Goal: Task Accomplishment & Management: Manage account settings

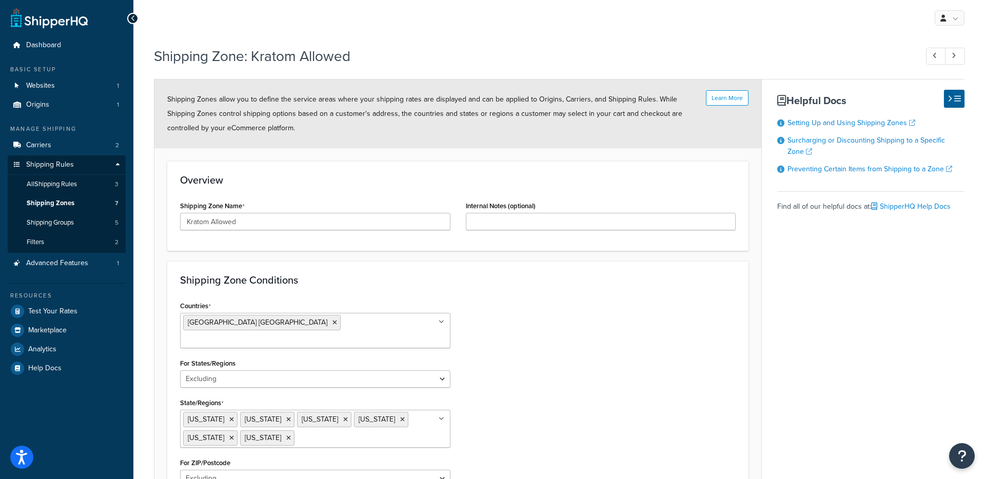
select select "excluding"
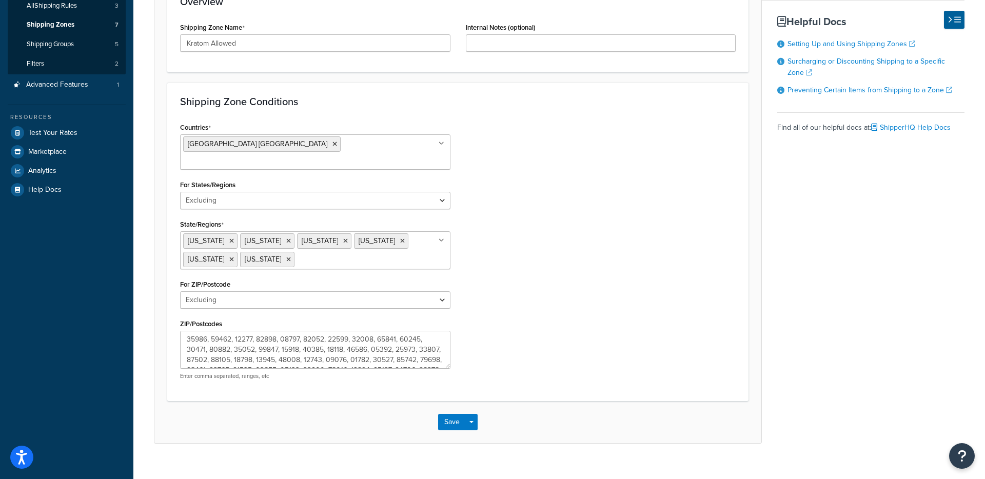
scroll to position [179, 0]
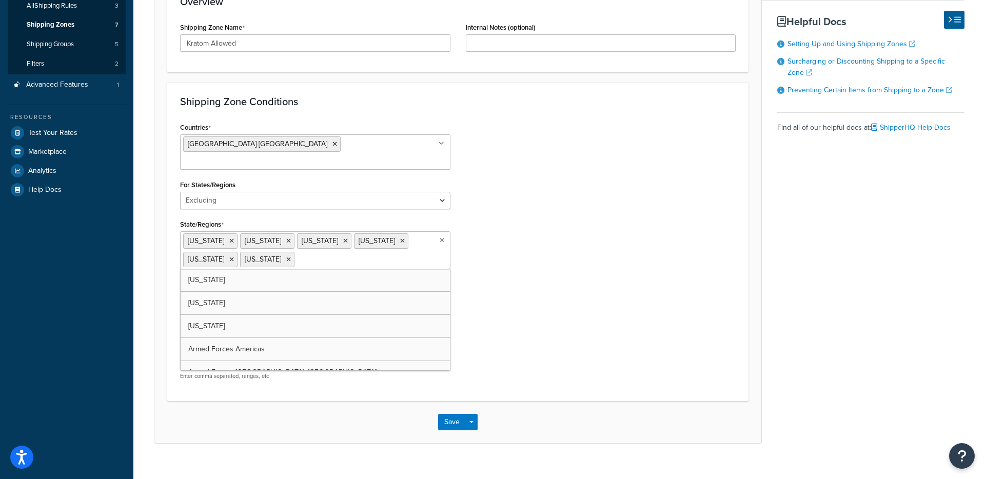
click at [301, 253] on input "State/Regions" at bounding box center [342, 258] width 91 height 11
type input "Lou"
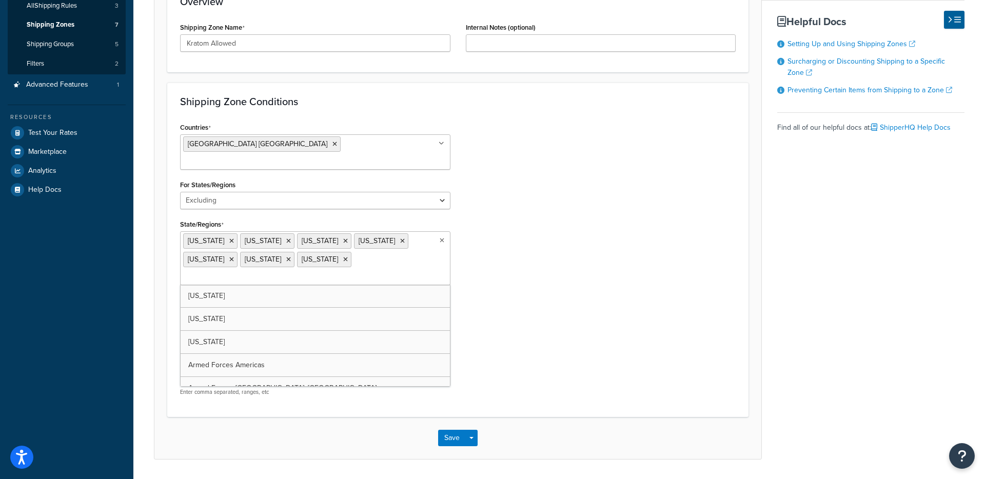
click at [522, 270] on div "Countries United States USA All Countries ALL Afghanistan AFG Albania ALB Alger…" at bounding box center [457, 262] width 571 height 284
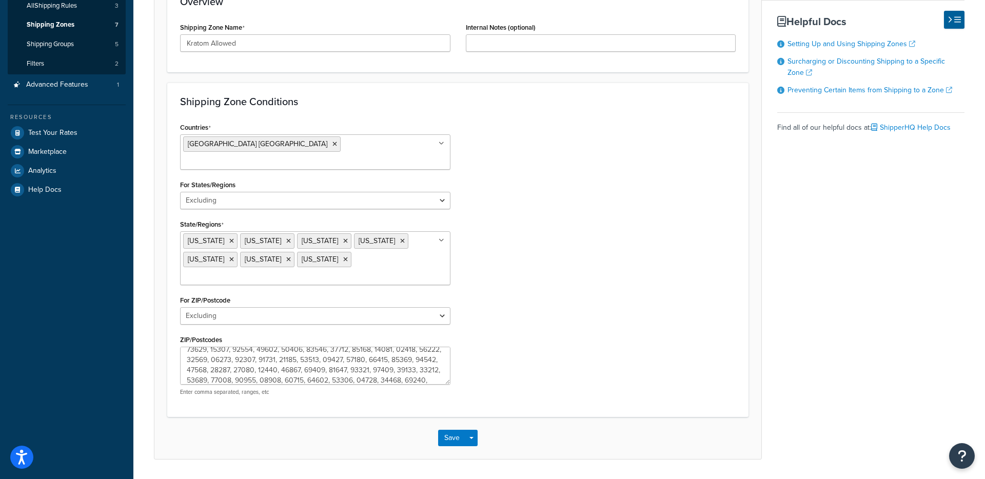
scroll to position [226, 0]
click at [447, 430] on button "Save" at bounding box center [452, 438] width 28 height 16
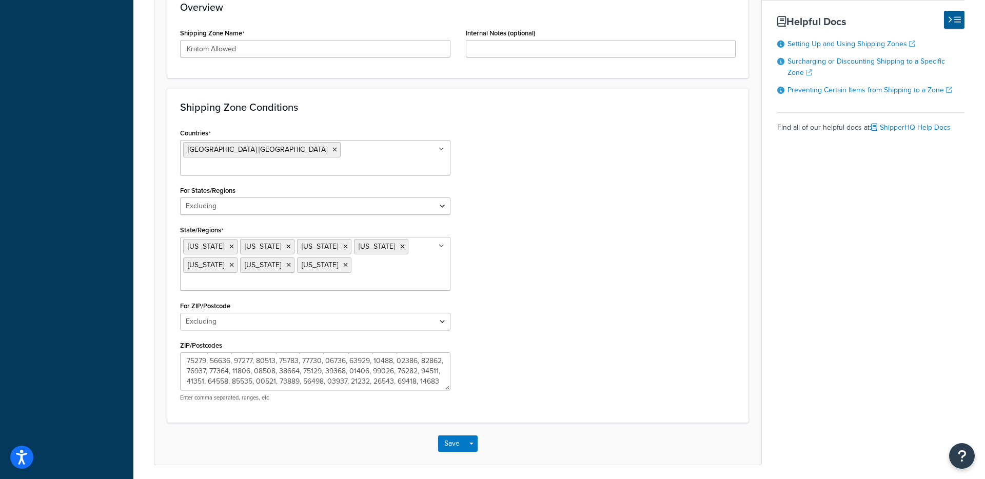
scroll to position [1042, 0]
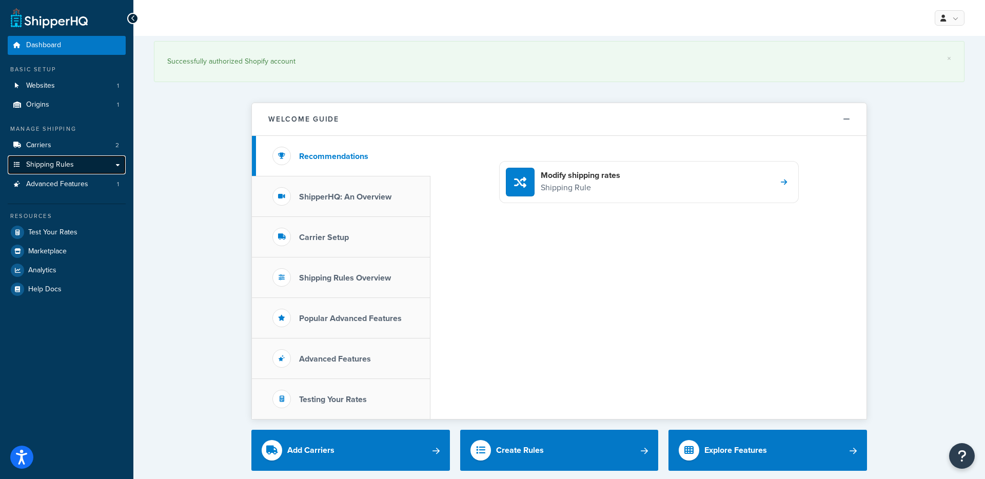
click at [65, 169] on span "Shipping Rules" at bounding box center [50, 165] width 48 height 9
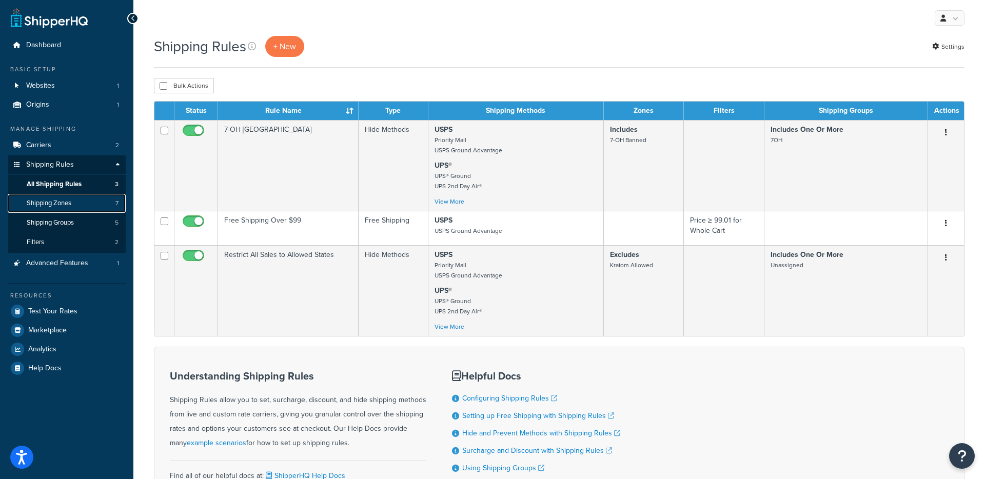
click at [62, 200] on span "Shipping Zones" at bounding box center [49, 203] width 45 height 9
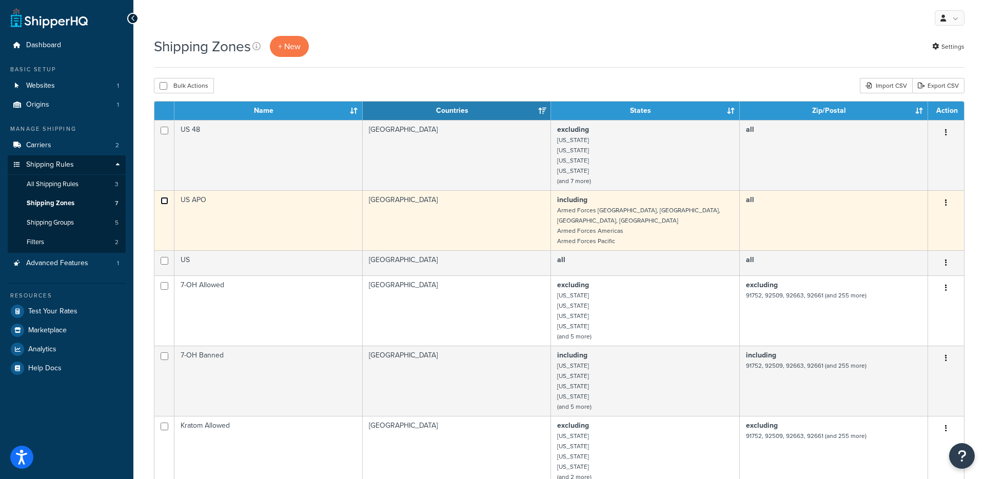
click at [165, 202] on input "checkbox" at bounding box center [165, 201] width 8 height 8
checkbox input "true"
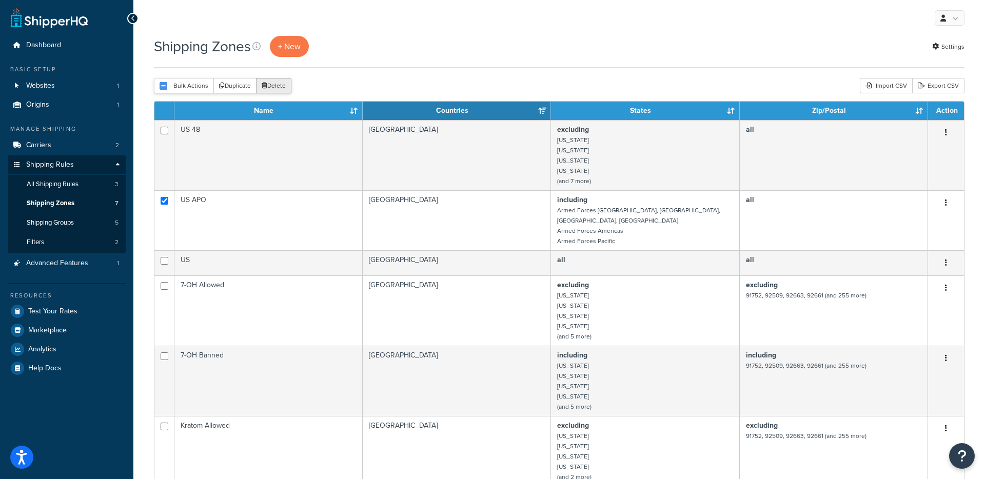
click at [277, 88] on button "Delete" at bounding box center [273, 85] width 35 height 15
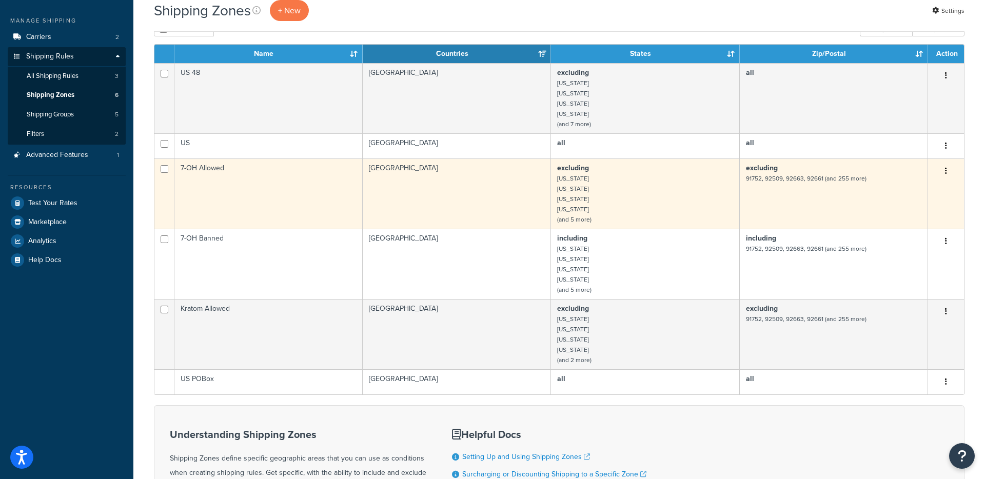
scroll to position [178, 0]
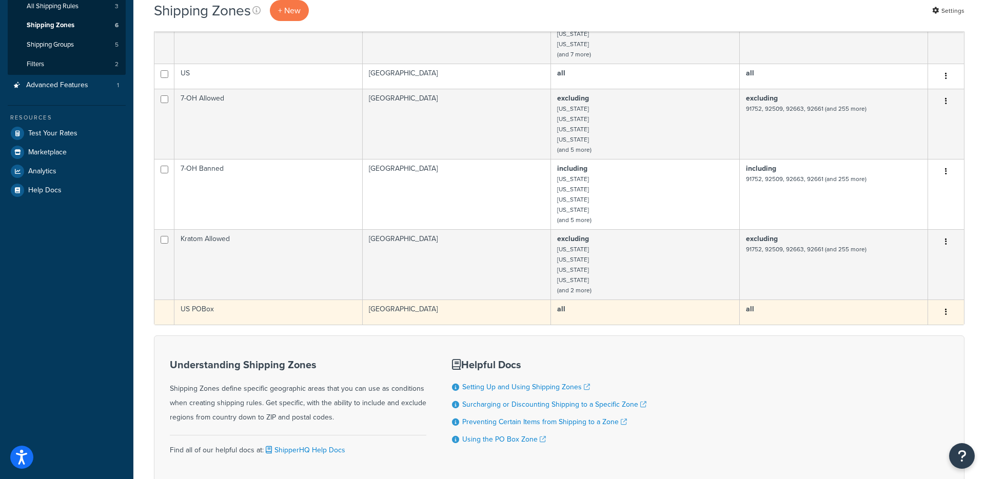
click at [221, 308] on td "US POBox" at bounding box center [268, 312] width 188 height 25
click at [944, 313] on button "button" at bounding box center [946, 312] width 14 height 16
click at [824, 308] on td "all" at bounding box center [834, 312] width 188 height 25
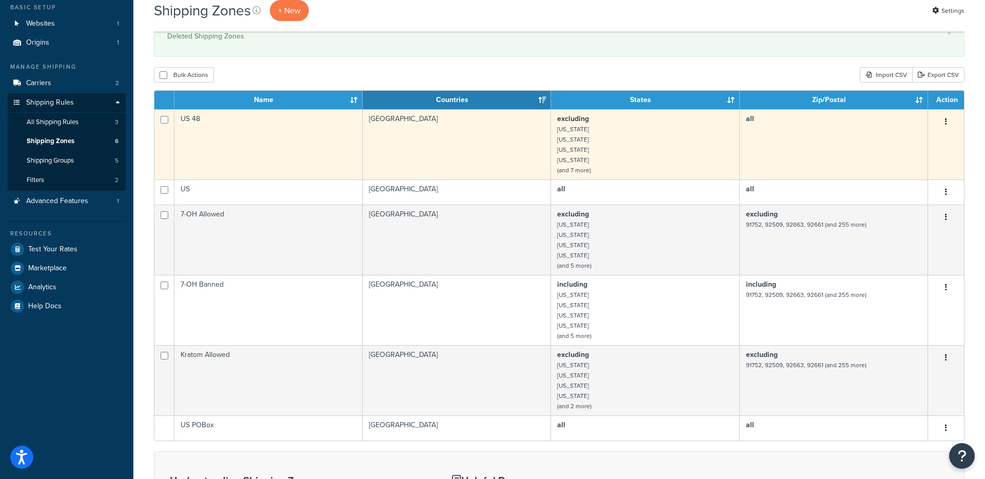
scroll to position [62, 0]
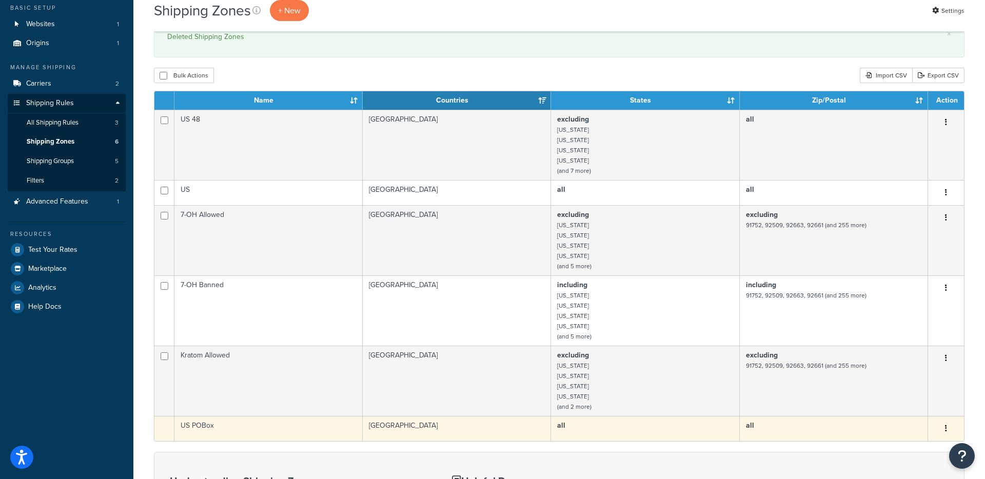
click at [944, 426] on button "button" at bounding box center [946, 429] width 14 height 16
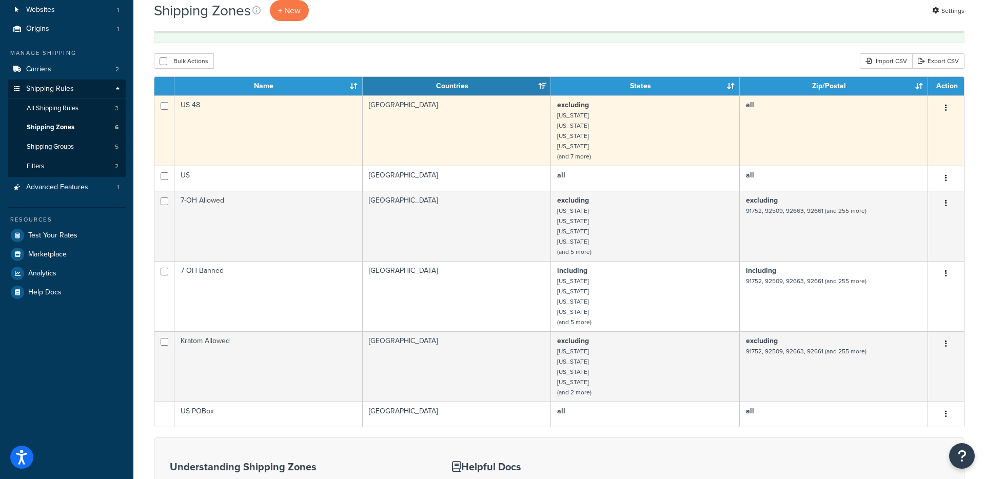
scroll to position [101, 0]
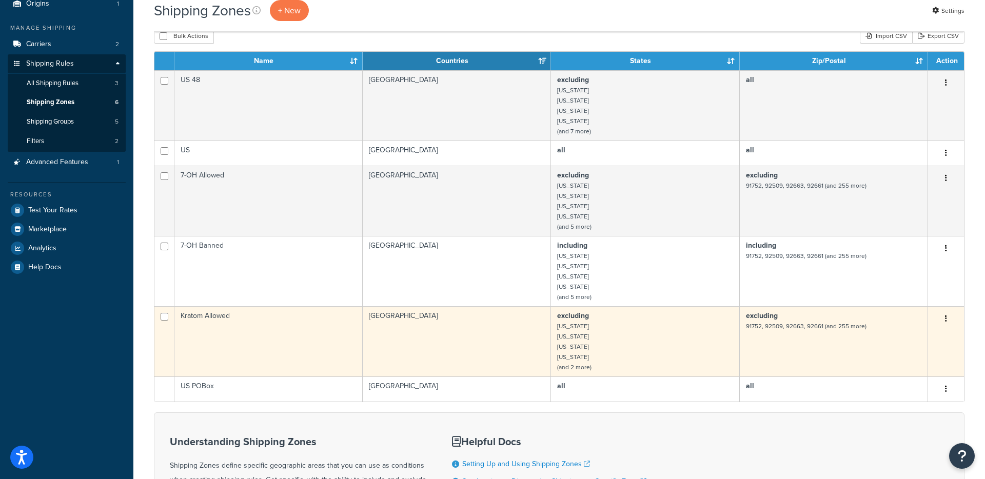
click at [624, 347] on td "excluding Alabama Arkansas Indiana Rhode Island (and 2 more)" at bounding box center [645, 341] width 188 height 70
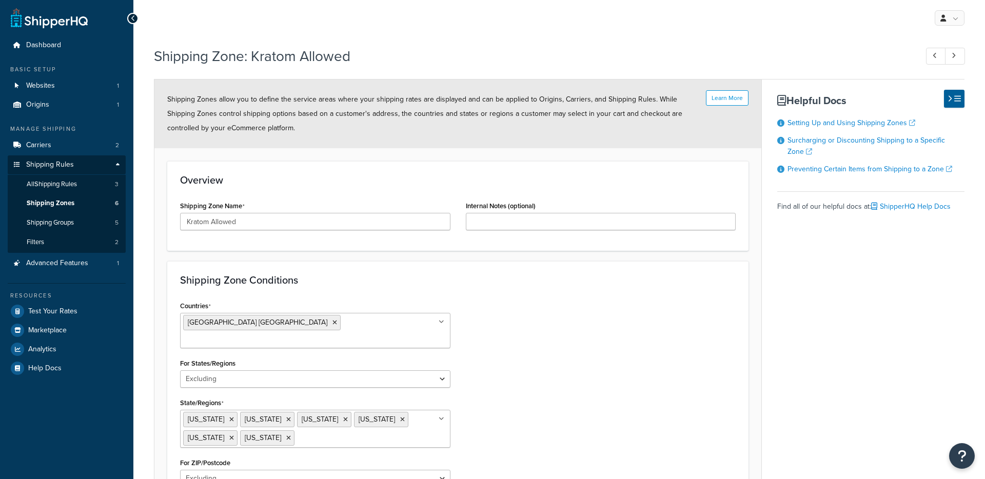
select select "excluding"
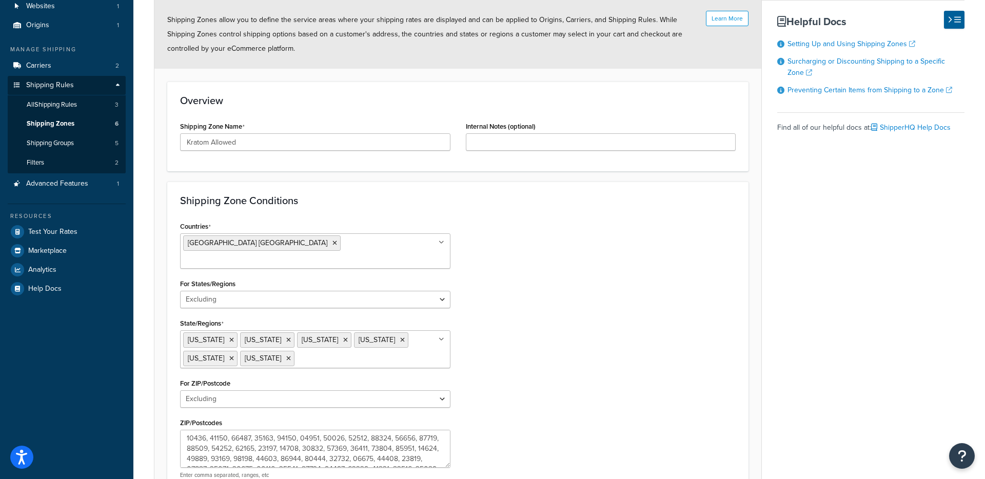
scroll to position [122, 0]
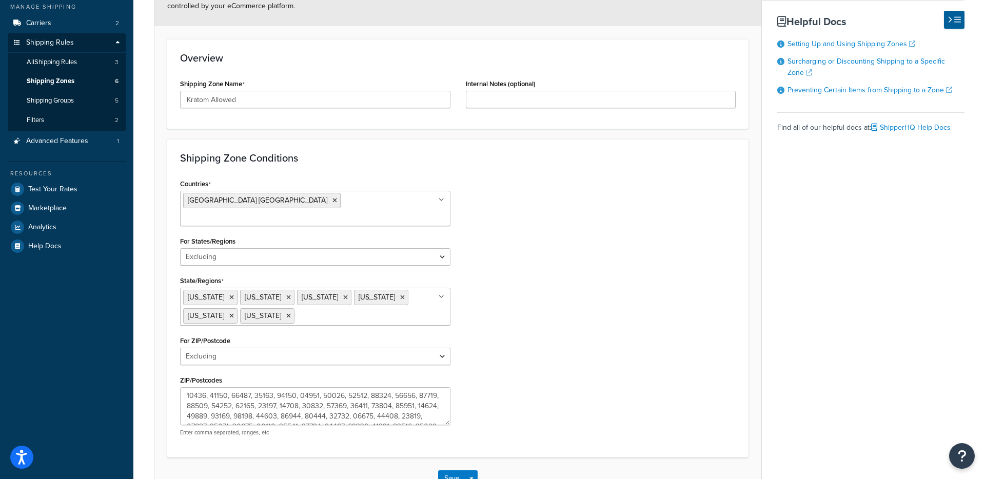
click at [311, 300] on ul "Alabama Arkansas Indiana Rhode Island Vermont Wyoming" at bounding box center [315, 307] width 270 height 38
type input "lou"
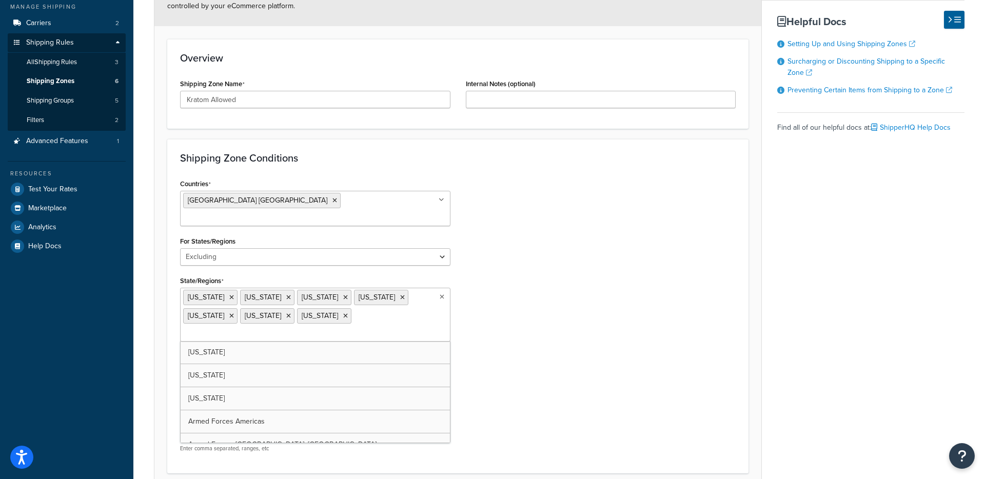
click at [492, 358] on div "Countries [GEOGRAPHIC_DATA] [GEOGRAPHIC_DATA] All Countries ALL [GEOGRAPHIC_DAT…" at bounding box center [457, 319] width 571 height 284
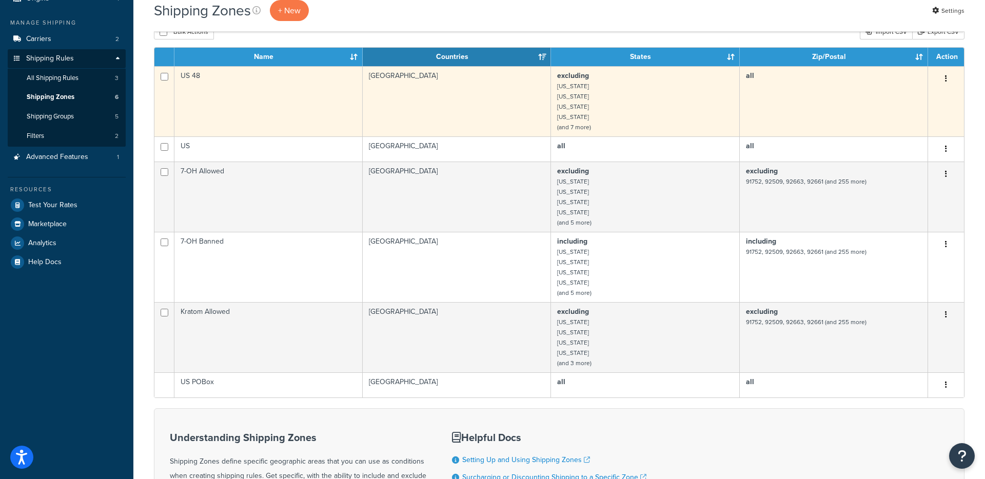
scroll to position [108, 0]
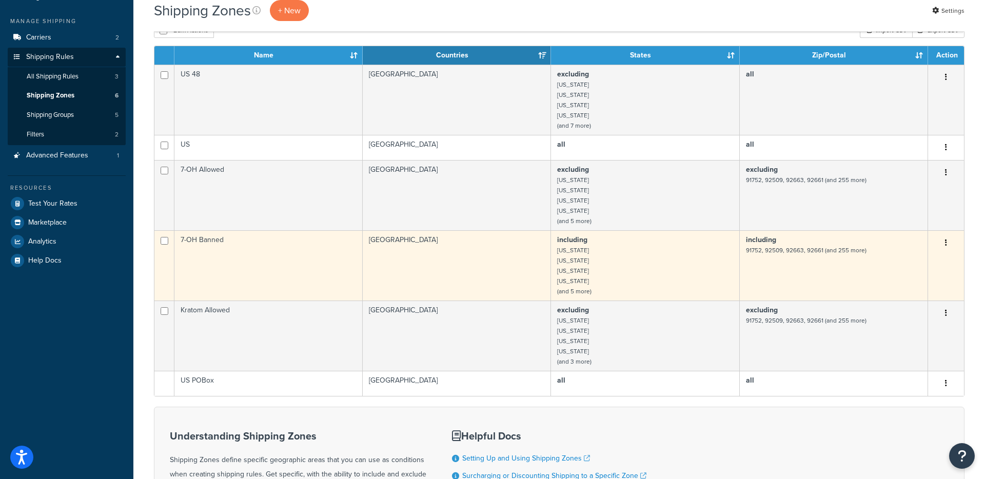
click at [614, 261] on td "including Alabama Arkansas Florida Georgia (and 5 more)" at bounding box center [645, 265] width 188 height 70
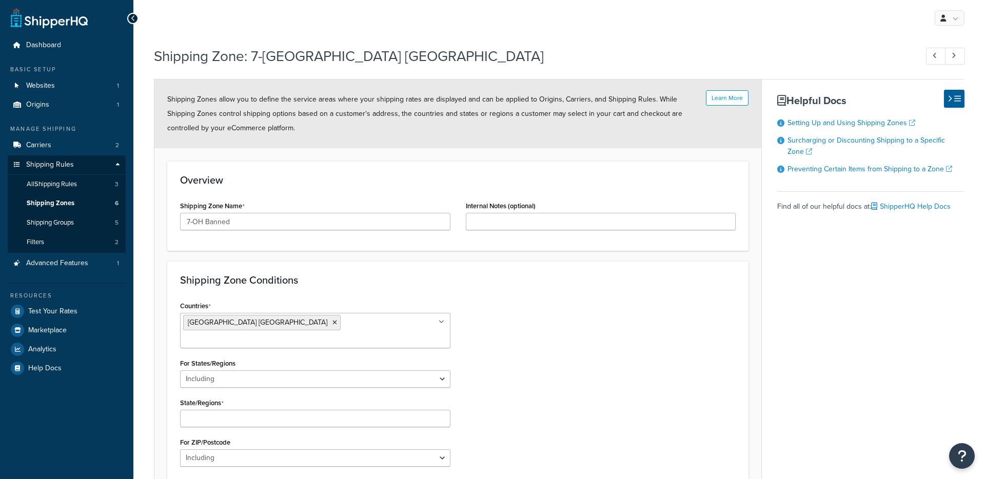
select select "including"
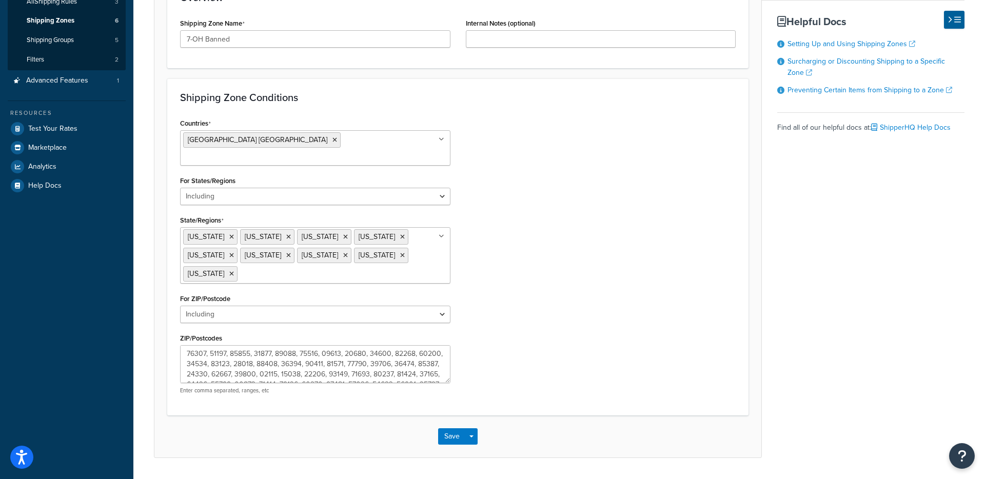
scroll to position [185, 0]
click at [464, 224] on div "Countries [GEOGRAPHIC_DATA] [GEOGRAPHIC_DATA] All Countries ALL [GEOGRAPHIC_DAT…" at bounding box center [457, 257] width 571 height 286
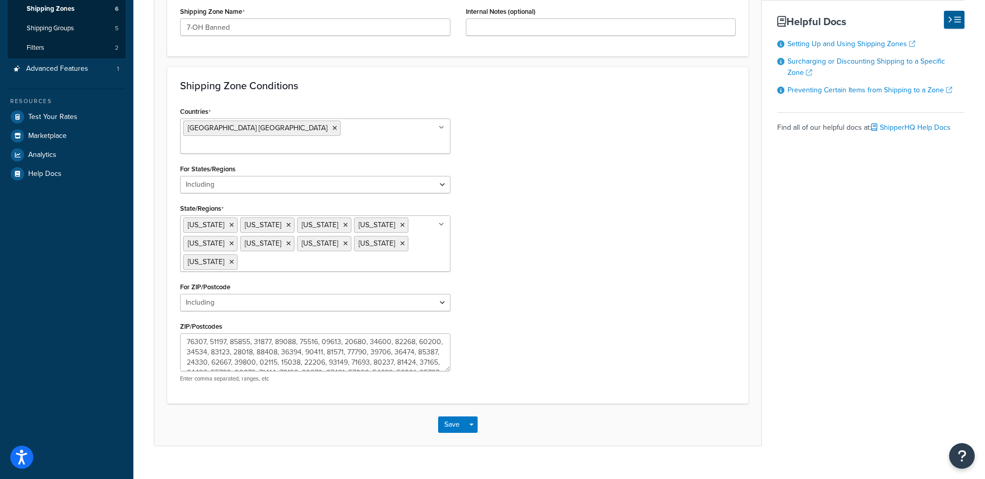
click at [464, 224] on div "Countries United States USA All Countries ALL Afghanistan AFG Albania ALB Alger…" at bounding box center [457, 247] width 571 height 286
click at [496, 283] on div "Countries United States USA All Countries ALL Afghanistan AFG Albania ALB Alger…" at bounding box center [457, 247] width 571 height 286
click at [449, 417] on button "Save" at bounding box center [452, 425] width 28 height 16
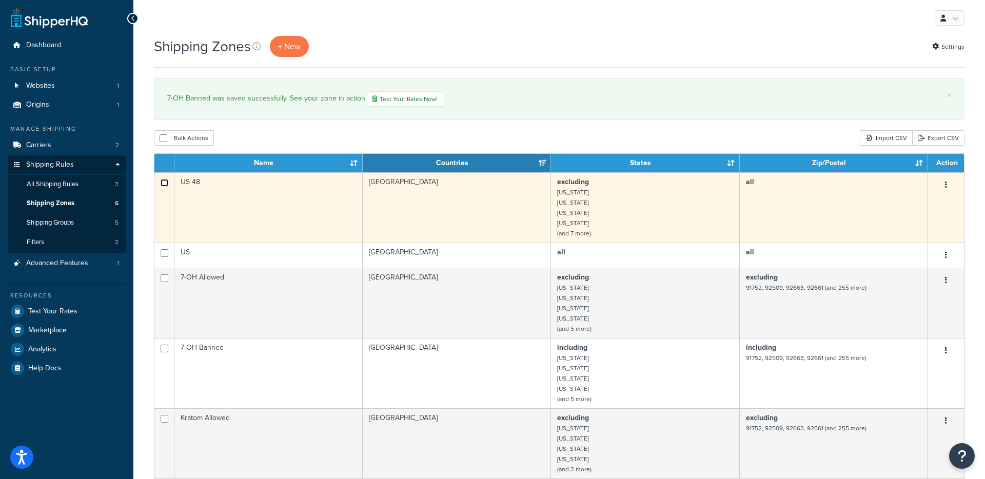
click at [161, 183] on input "checkbox" at bounding box center [165, 183] width 8 height 8
checkbox input "true"
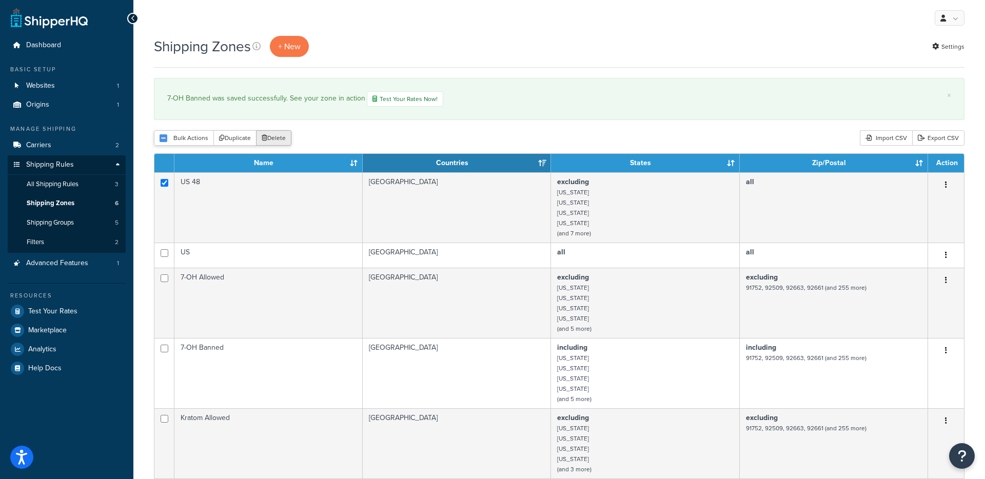
click at [272, 138] on button "Delete" at bounding box center [273, 137] width 35 height 15
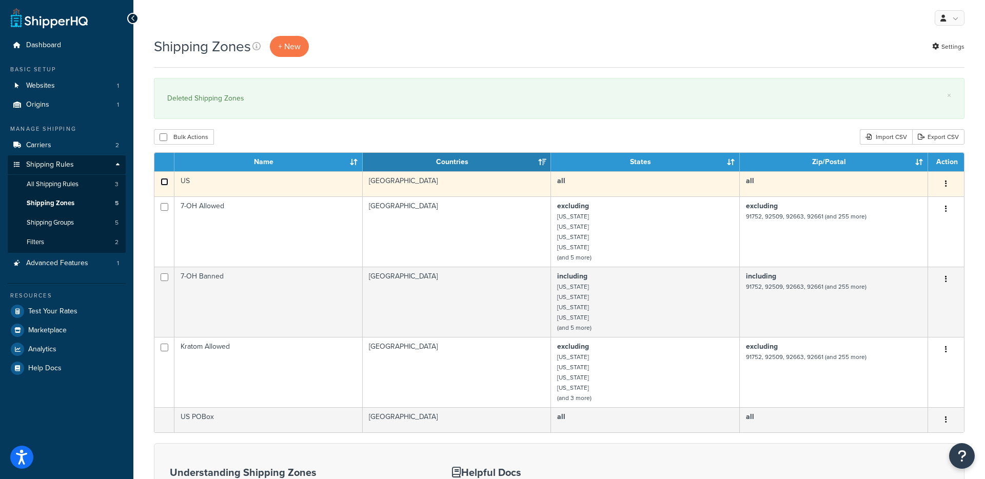
click at [164, 182] on input "checkbox" at bounding box center [165, 182] width 8 height 8
checkbox input "true"
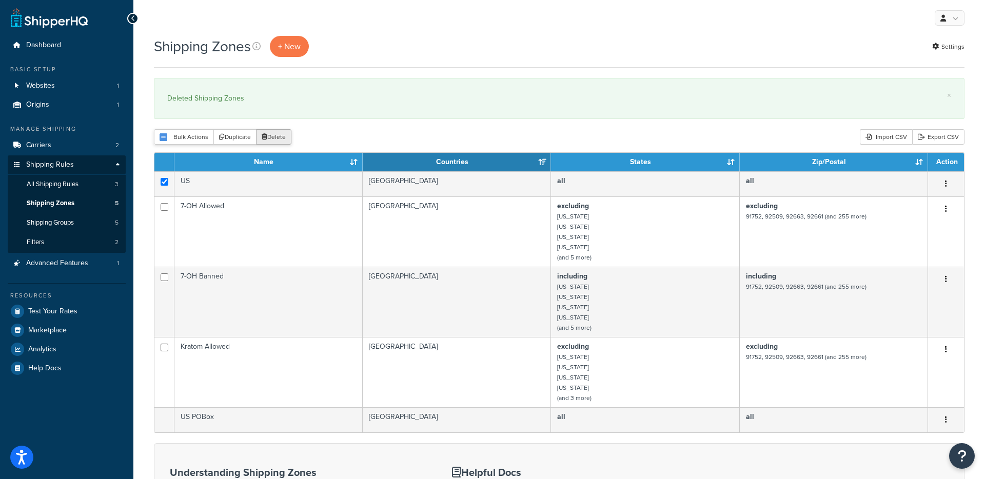
click at [264, 131] on button "Delete" at bounding box center [273, 136] width 35 height 15
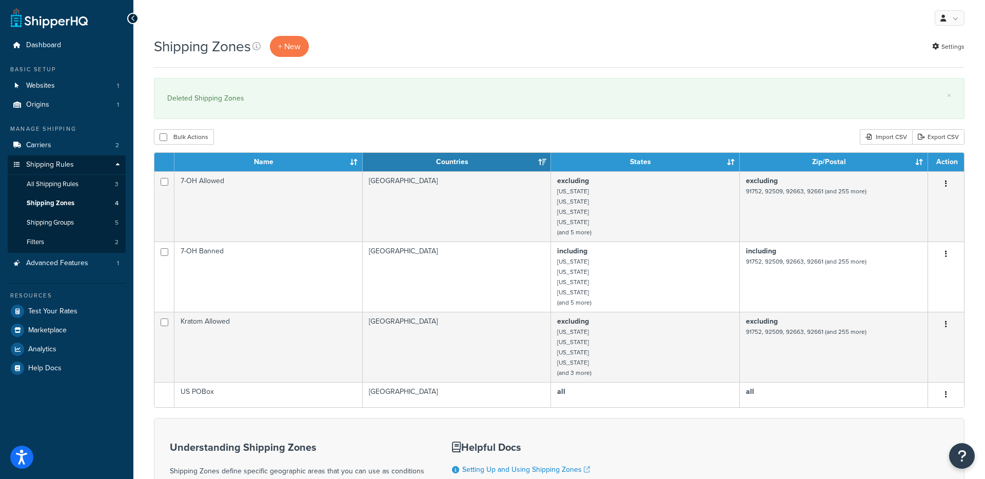
click at [627, 43] on div "Shipping Zones + New Settings" at bounding box center [559, 46] width 811 height 21
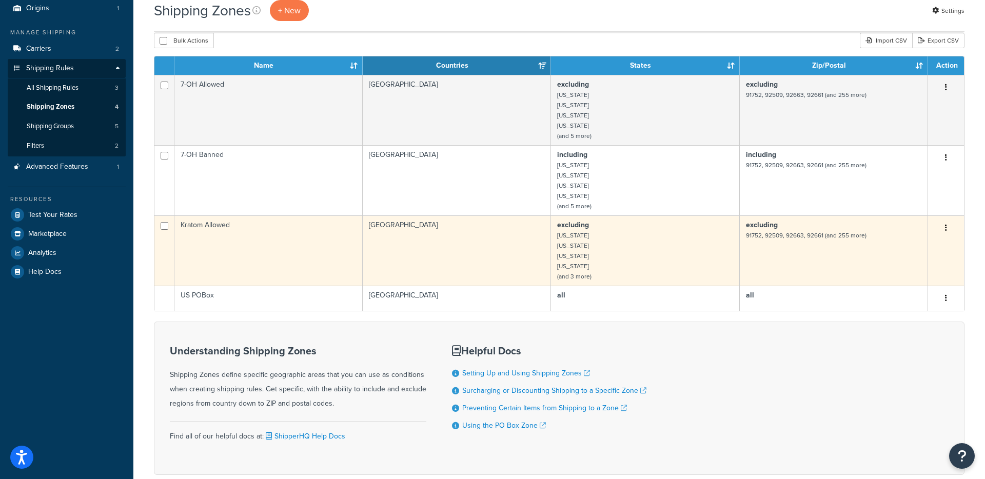
scroll to position [46, 0]
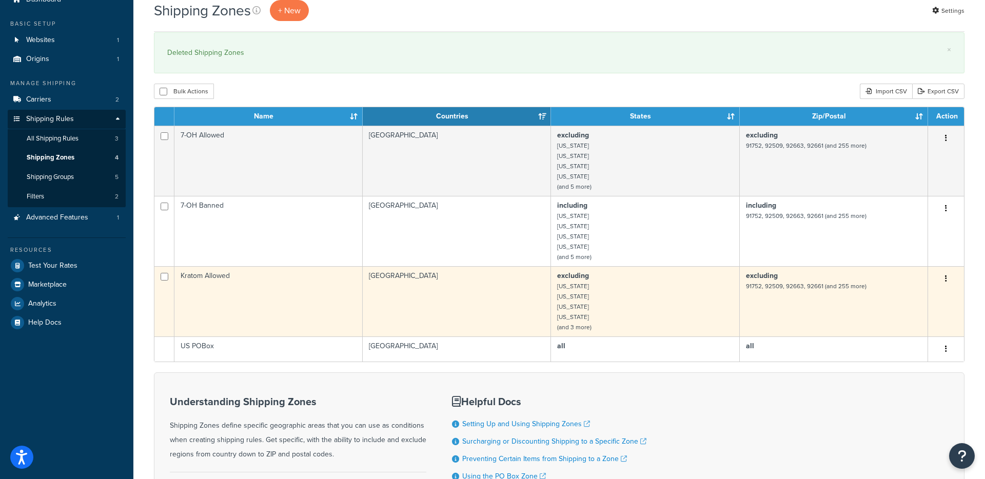
click at [948, 278] on button "button" at bounding box center [946, 279] width 14 height 16
click at [895, 320] on link "Duplicate" at bounding box center [904, 321] width 81 height 21
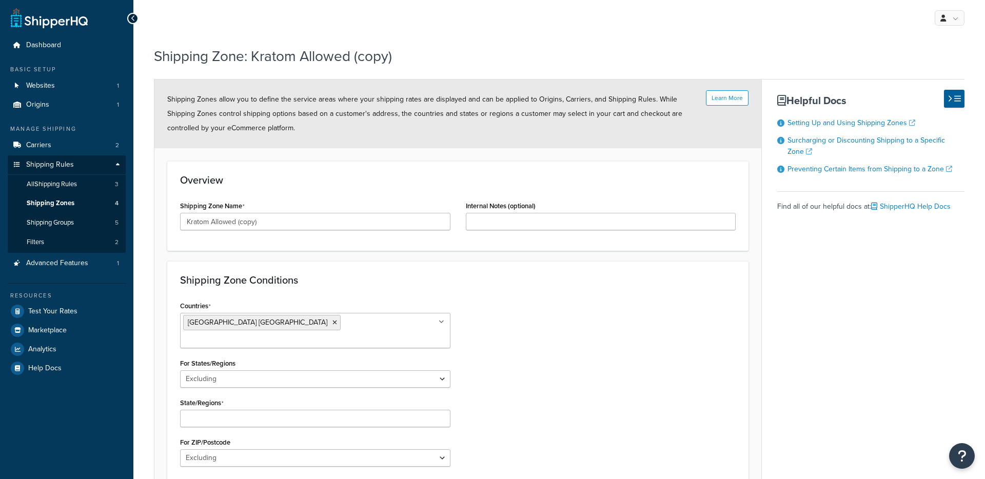
select select "excluding"
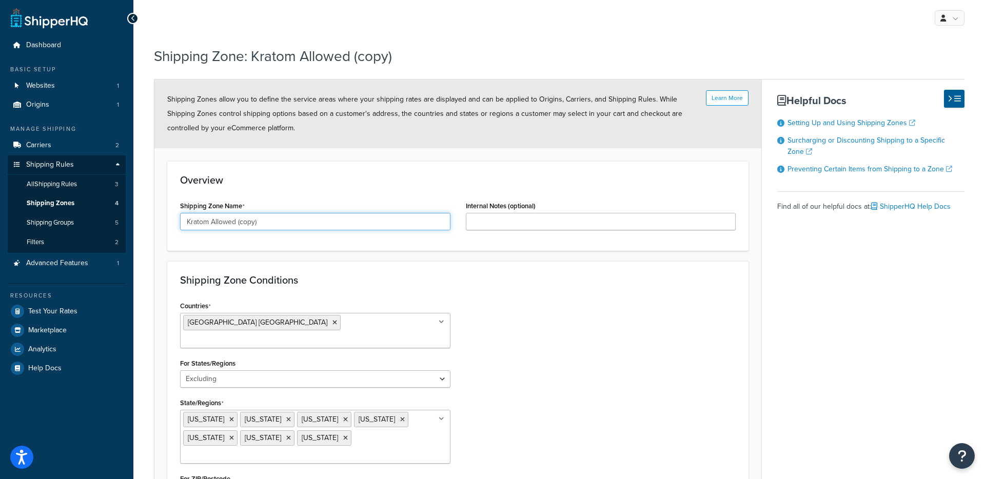
click at [243, 222] on input "Kratom Allowed (copy)" at bounding box center [315, 221] width 270 height 17
type input "Kratom Banned"
click at [495, 303] on div "Countries [GEOGRAPHIC_DATA] [GEOGRAPHIC_DATA] All Countries ALL [GEOGRAPHIC_DAT…" at bounding box center [457, 441] width 571 height 284
click at [387, 370] on select "All Including Excluding" at bounding box center [315, 378] width 270 height 17
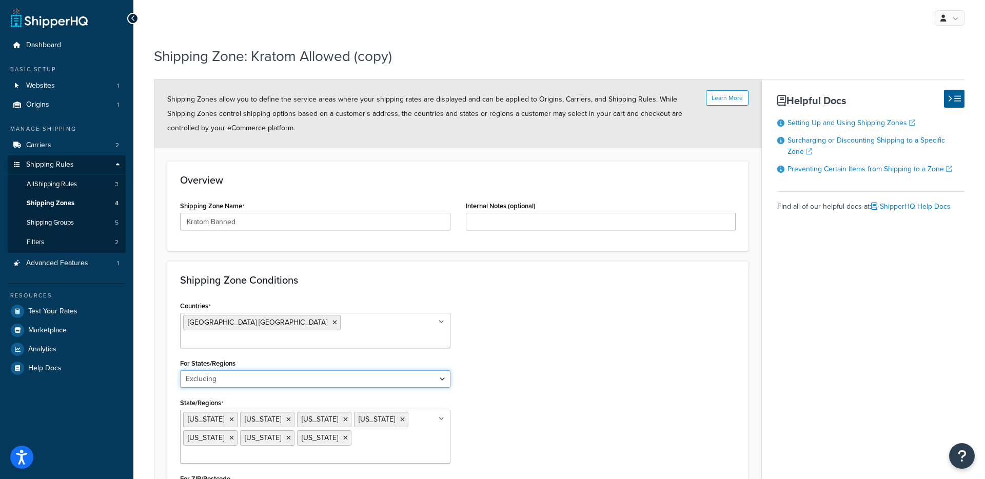
select select "including"
click at [180, 370] on select "All Including Excluding" at bounding box center [315, 378] width 270 height 17
click at [529, 350] on div "Countries [GEOGRAPHIC_DATA] [GEOGRAPHIC_DATA] All Countries ALL [GEOGRAPHIC_DAT…" at bounding box center [457, 441] width 571 height 284
click at [405, 410] on ul "[US_STATE] [US_STATE] [US_STATE] [US_STATE] [US_STATE] [US_STATE] [US_STATE]" at bounding box center [315, 437] width 270 height 54
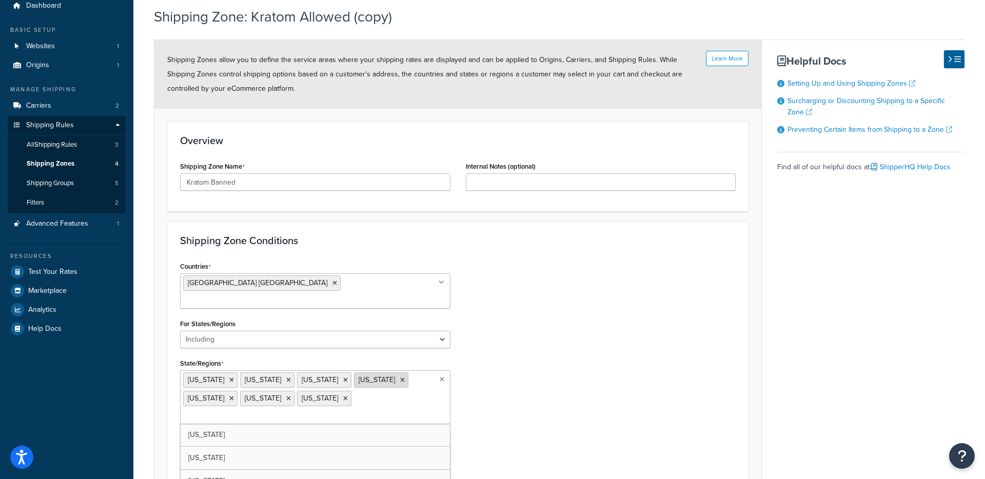
scroll to position [39, 0]
type input "f"
click at [507, 301] on div "Countries United States USA All Countries ALL Afghanistan AFG Albania ALB Alger…" at bounding box center [457, 402] width 571 height 284
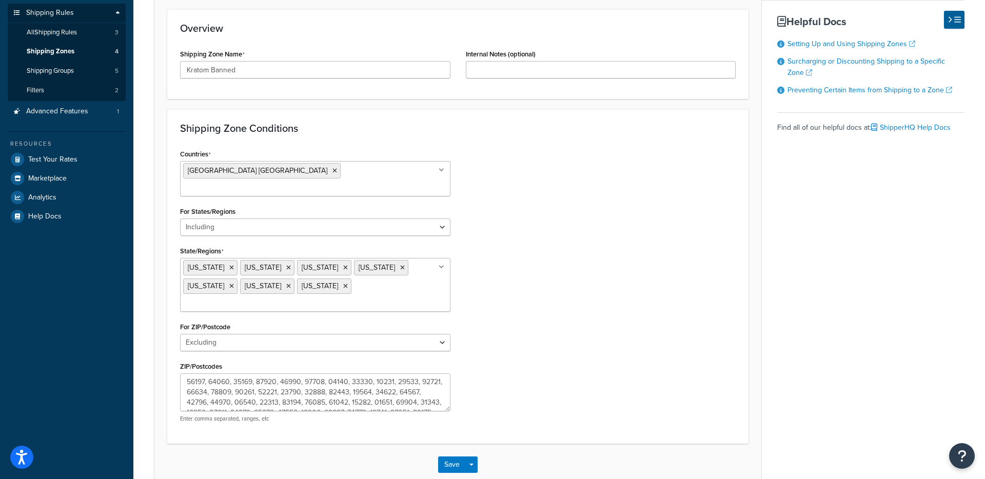
scroll to position [154, 0]
click at [453, 455] on button "Save" at bounding box center [452, 463] width 28 height 16
